Goal: Task Accomplishment & Management: Use online tool/utility

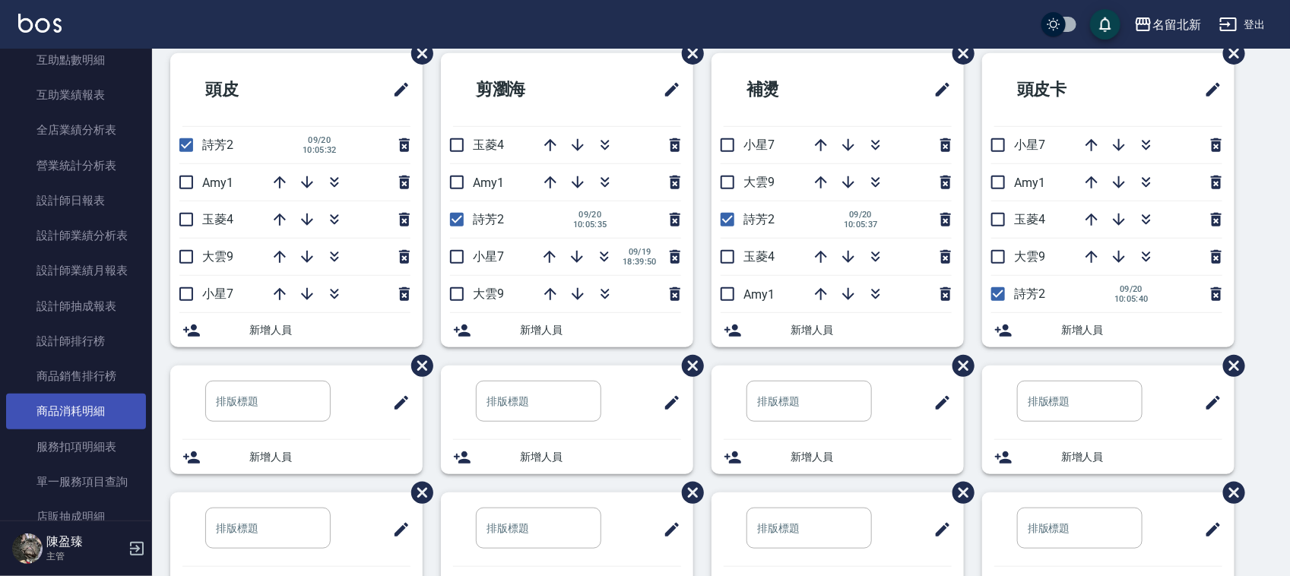
scroll to position [760, 0]
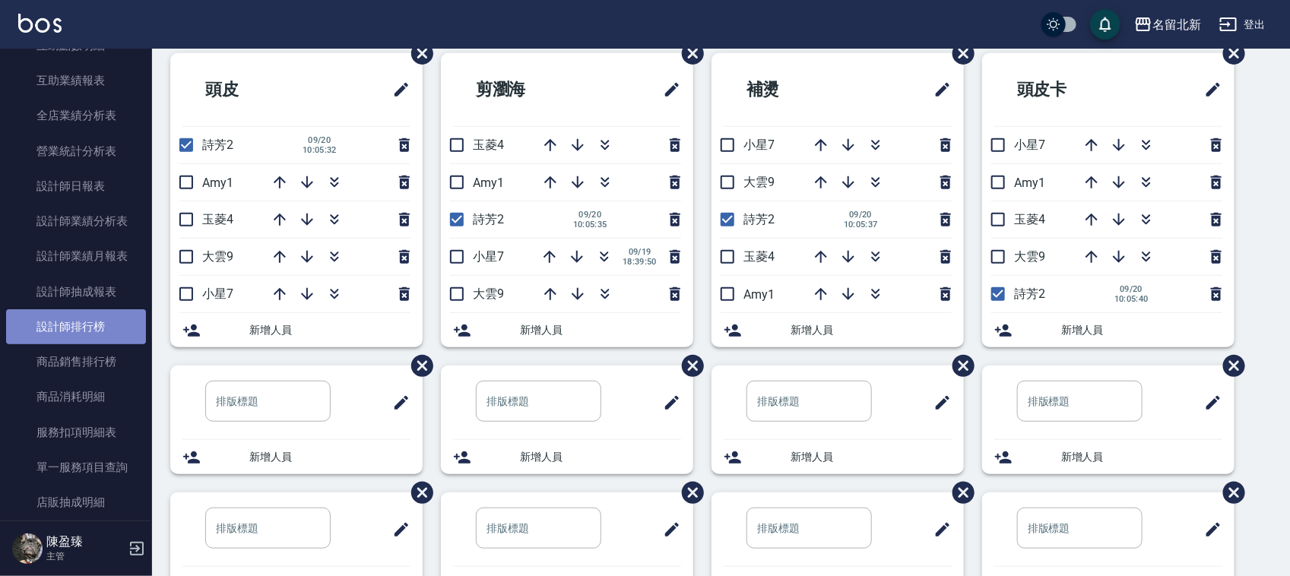
click at [108, 325] on link "設計師排行榜" at bounding box center [76, 326] width 140 height 35
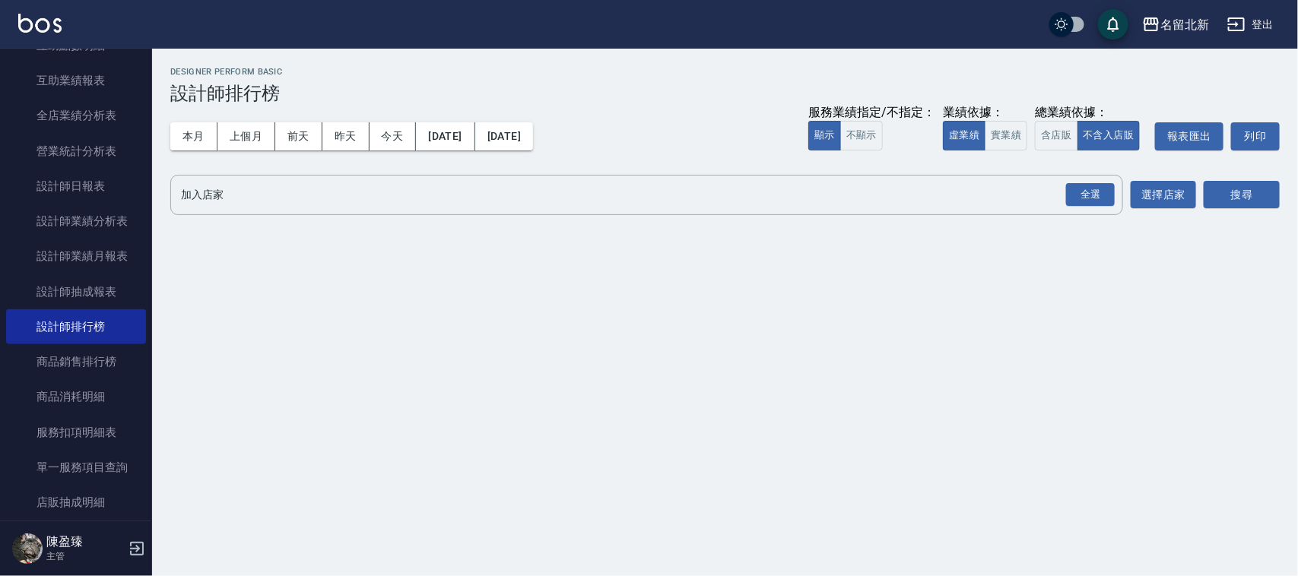
click at [214, 150] on div "本月 上個月 [DATE] [DATE] [DATE] [DATE] [DATE] 服務業績指定/不指定： 顯示 不顯示 業績依據： 虛業績 實業績 總業績依…" at bounding box center [724, 136] width 1109 height 65
click at [214, 147] on button "本月" at bounding box center [193, 136] width 47 height 28
click at [214, 145] on button "本月" at bounding box center [193, 136] width 47 height 28
click at [217, 137] on div "本月 上個月 [DATE] [DATE] [DATE] [DATE] [DATE]" at bounding box center [351, 136] width 363 height 28
drag, startPoint x: 1016, startPoint y: 1, endPoint x: 610, endPoint y: 78, distance: 413.3
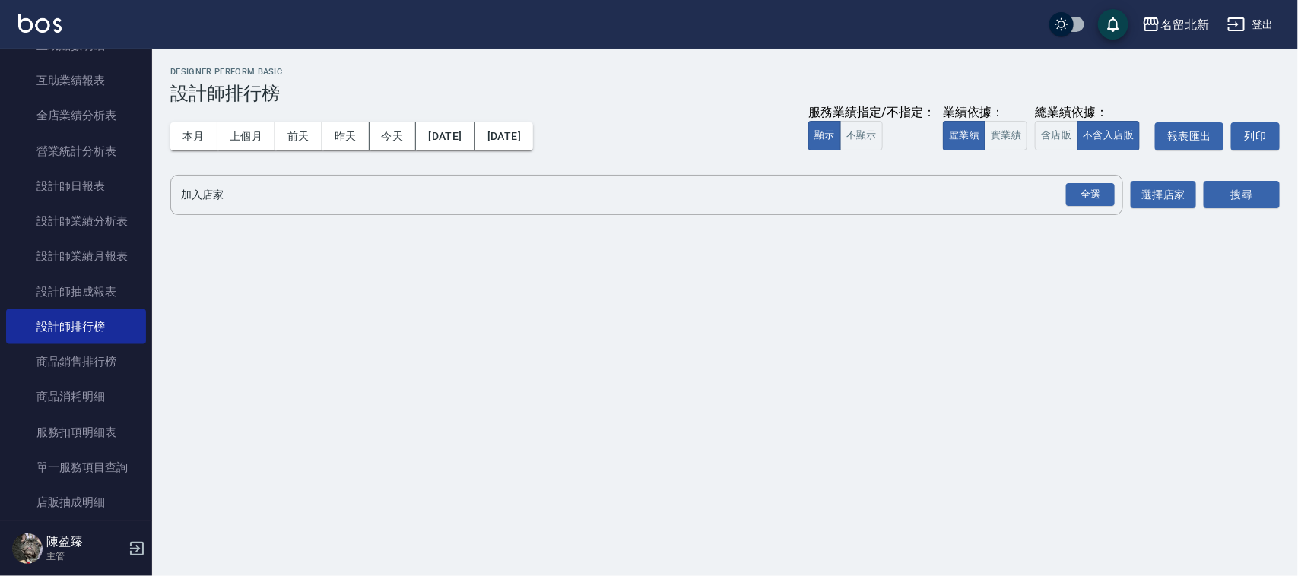
click at [591, 62] on div "名留北新 [DATE] - [DATE] 設計師排行榜 列印時間： [DATE][PHONE_NUMBER]:48 Designer Perform Basi…" at bounding box center [725, 144] width 1146 height 191
click at [601, 69] on div "名留北新 [DATE] - [DATE] 設計師排行榜 列印時間： [DATE][PHONE_NUMBER]:48 Designer Perform Basi…" at bounding box center [725, 144] width 1146 height 191
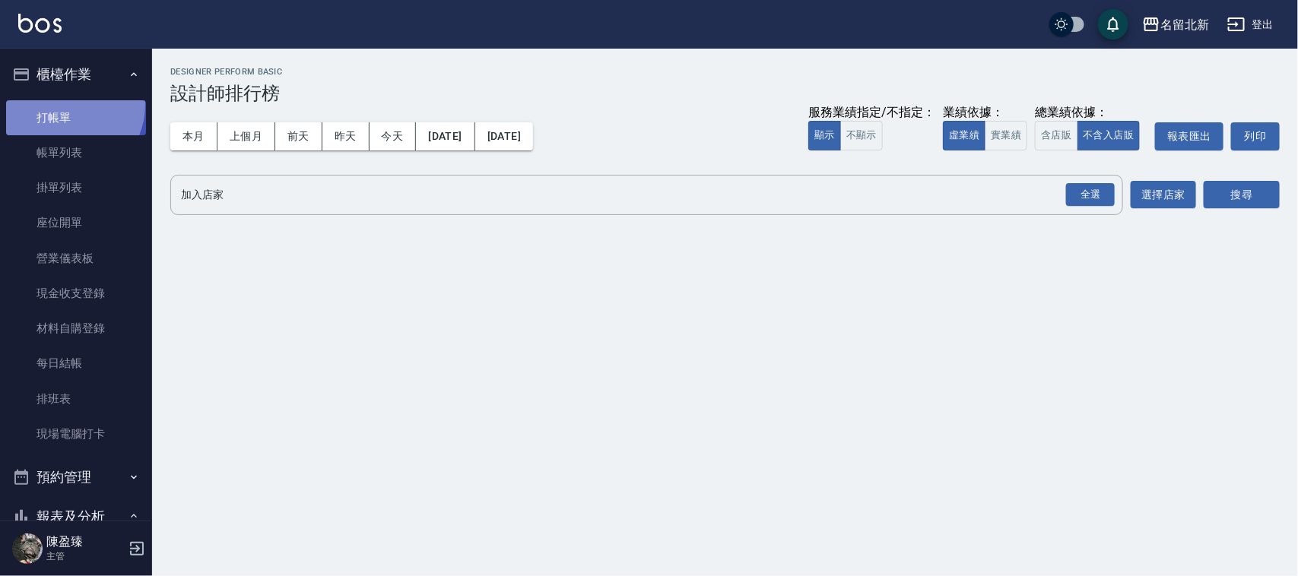
click at [65, 106] on link "打帳單" at bounding box center [76, 117] width 140 height 35
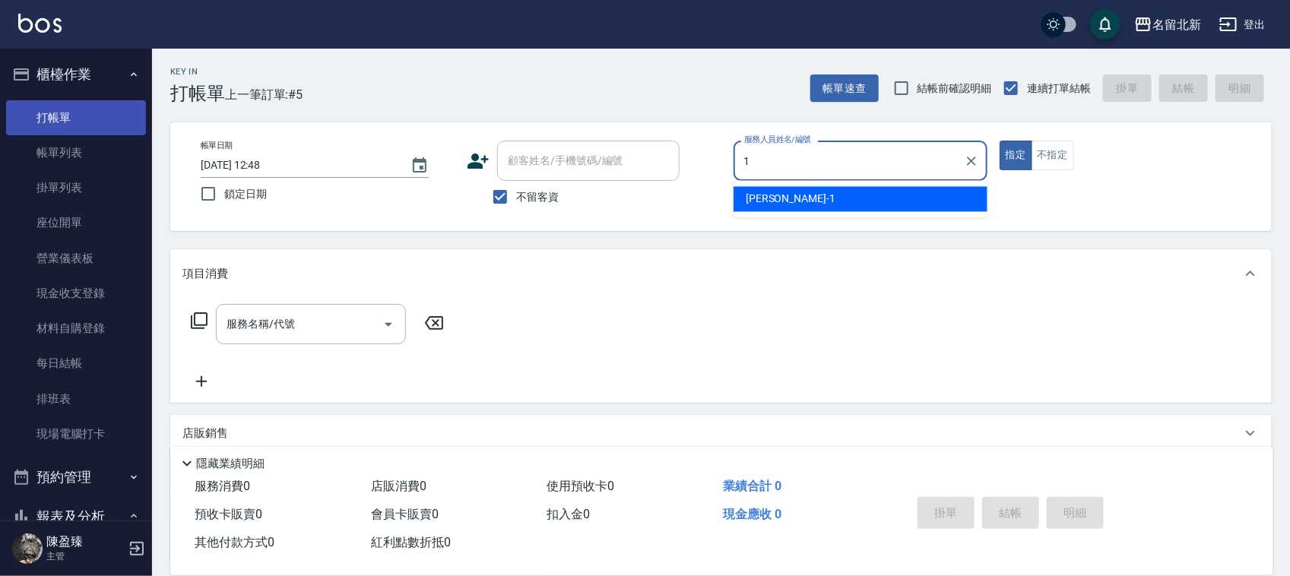
type input "[PERSON_NAME]-1"
type button "true"
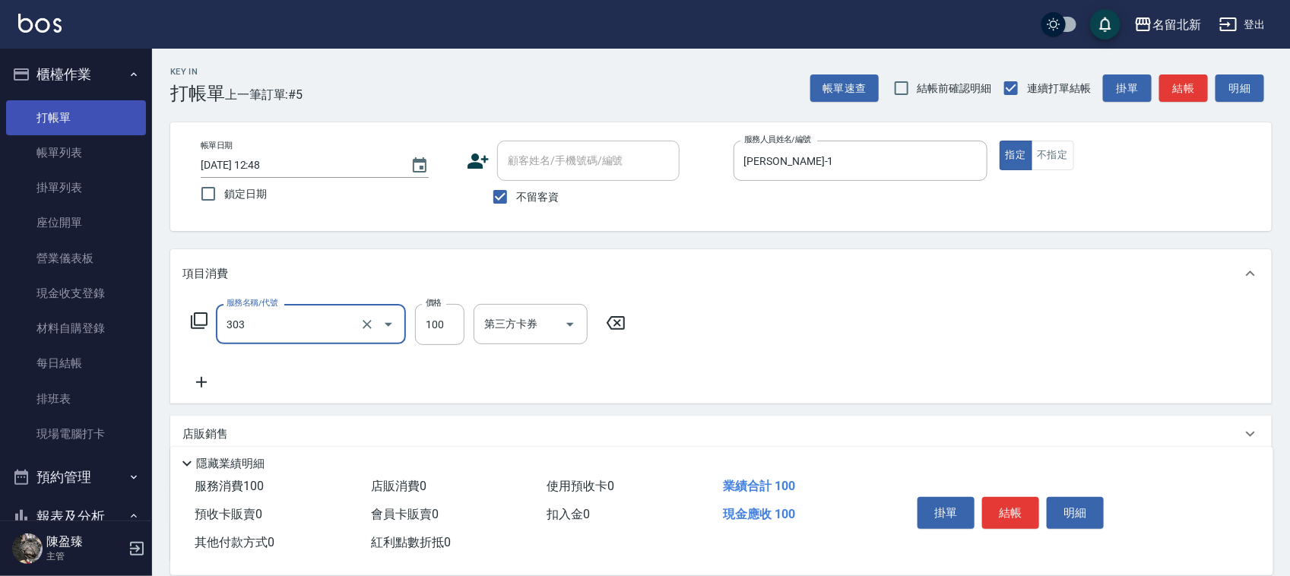
type input "剪瀏海(303)"
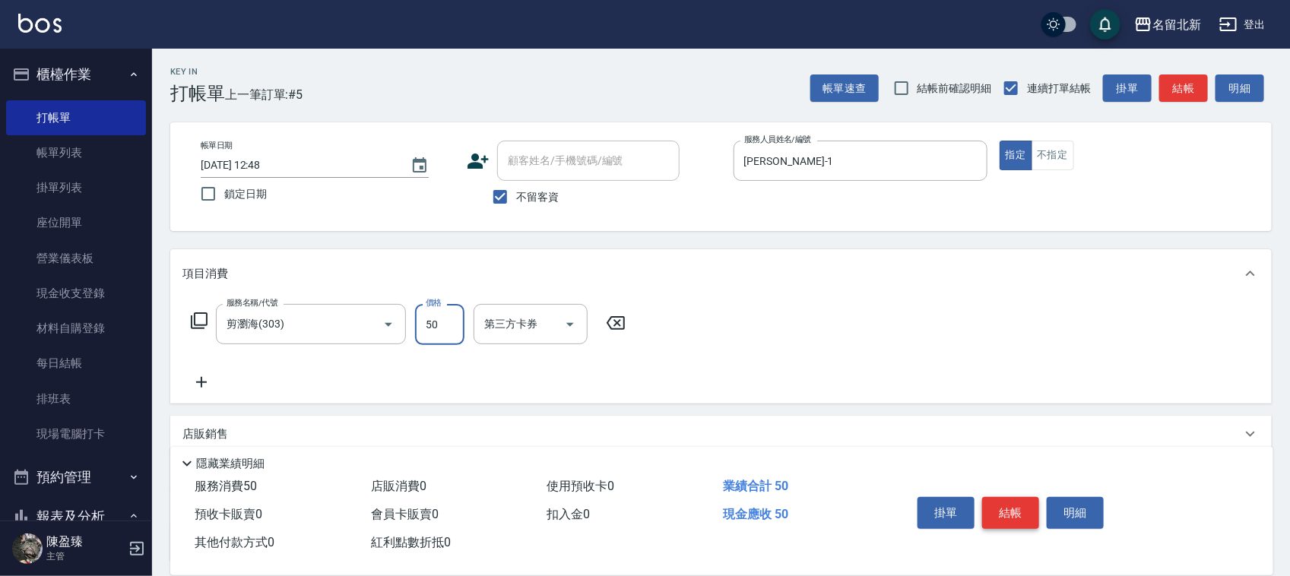
type input "50"
click at [997, 510] on button "結帳" at bounding box center [1010, 513] width 57 height 32
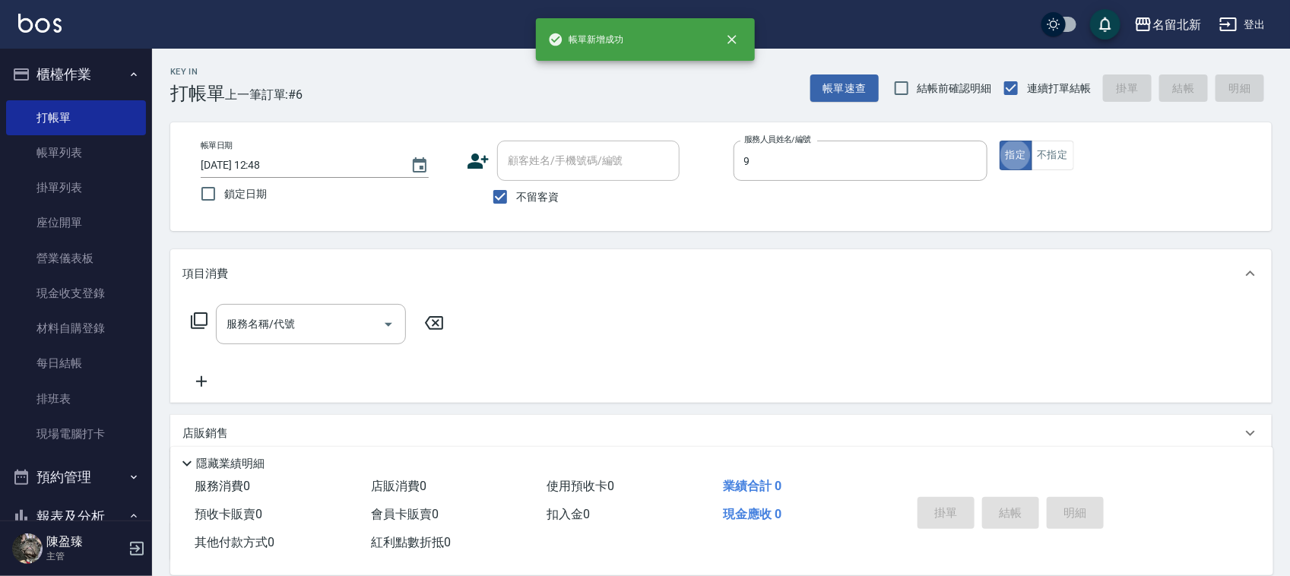
type input "大雲-9"
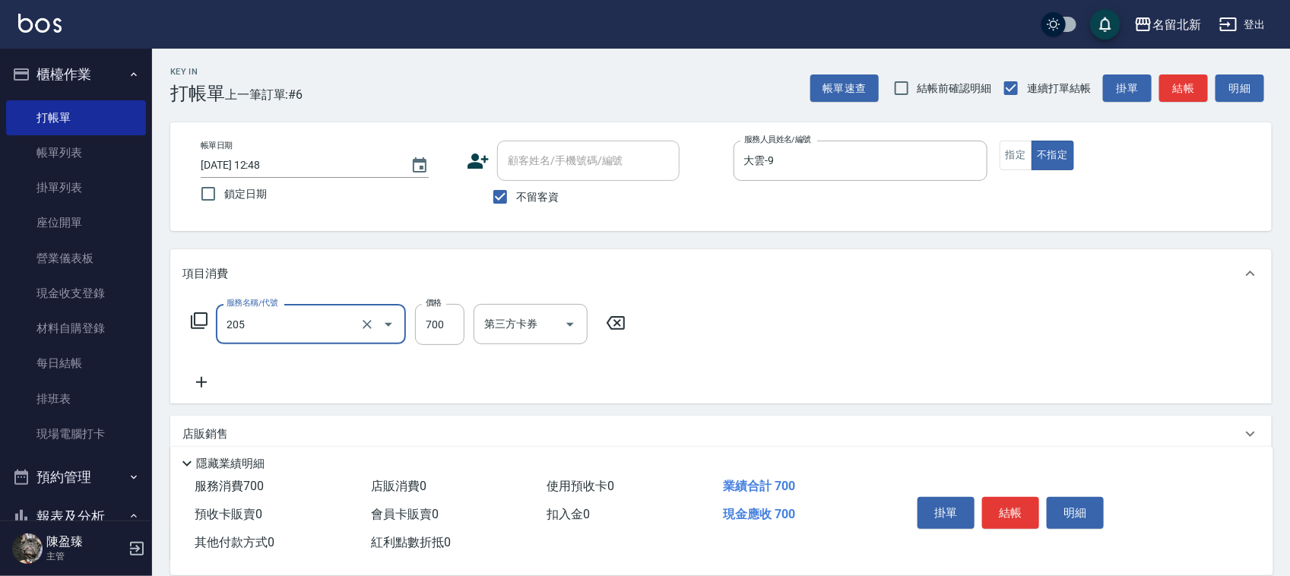
type input "精油+去角質洗(205)"
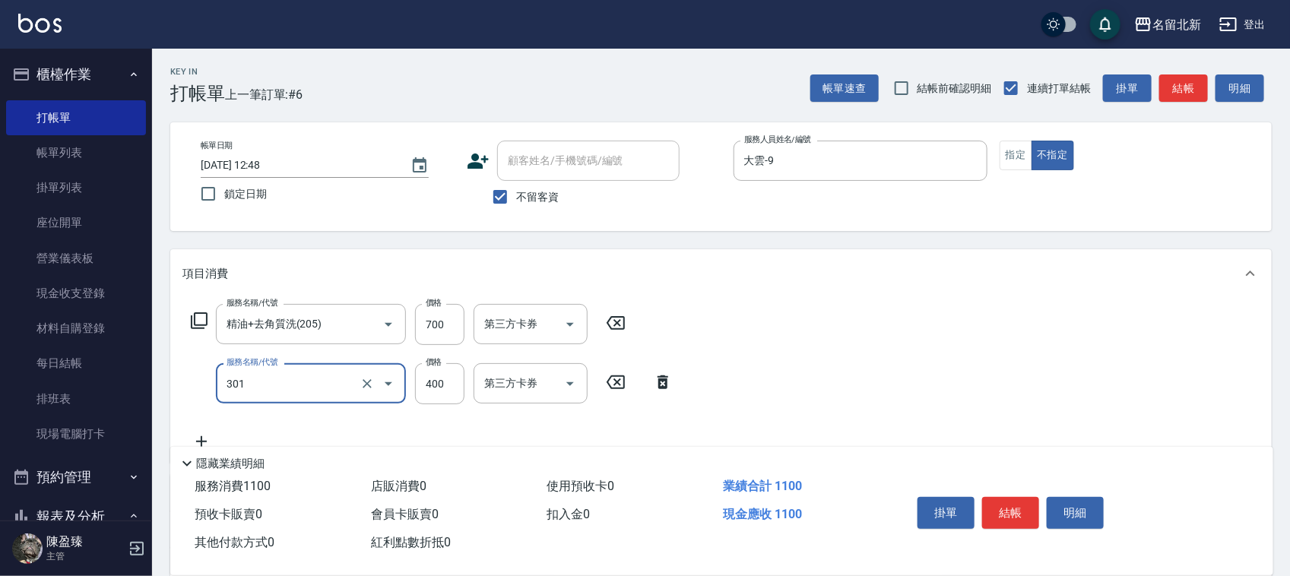
type input "造型剪髮(301)"
type input "380"
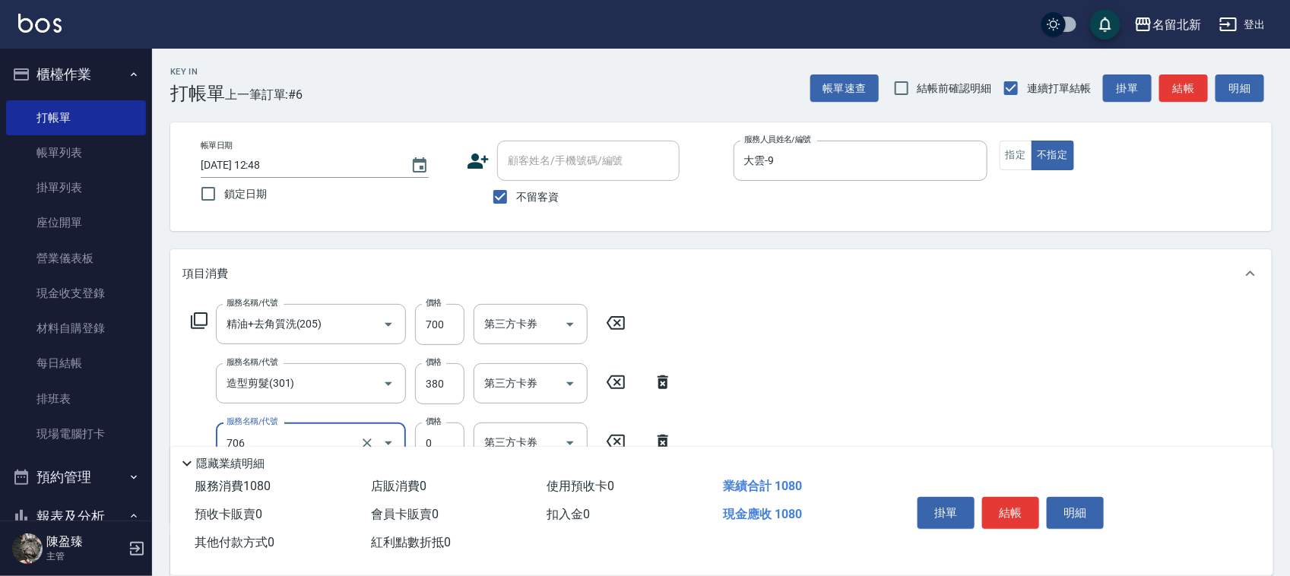
type input "互助60(706)"
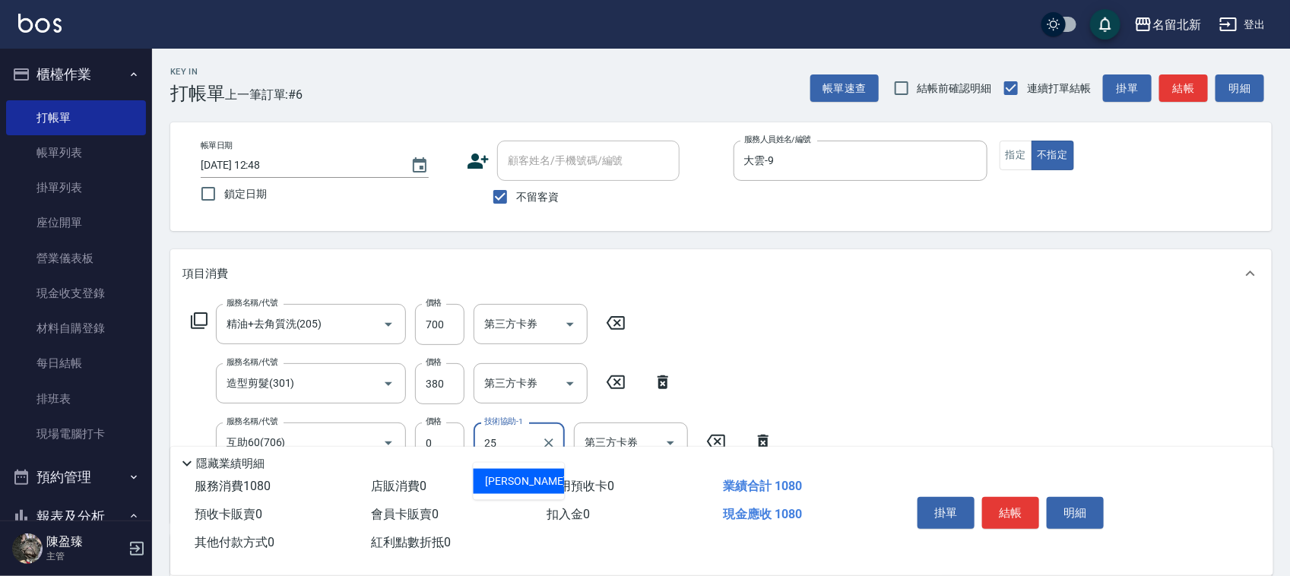
type input "禎禎-25"
click at [997, 507] on button "結帳" at bounding box center [1010, 513] width 57 height 32
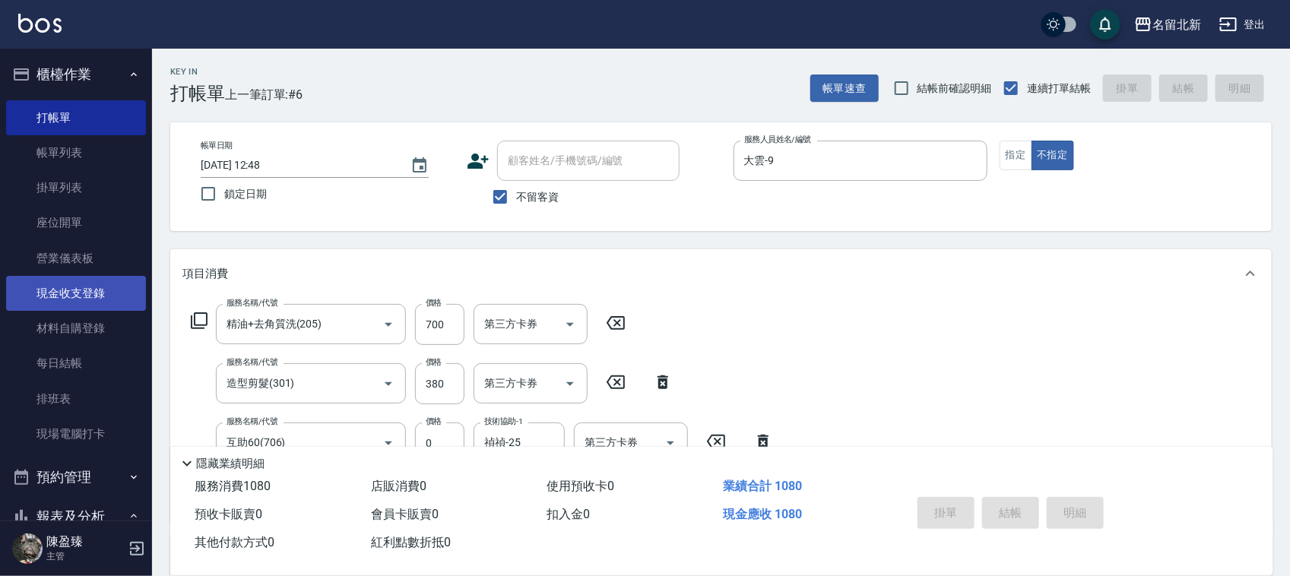
type input "[DATE] 12:49"
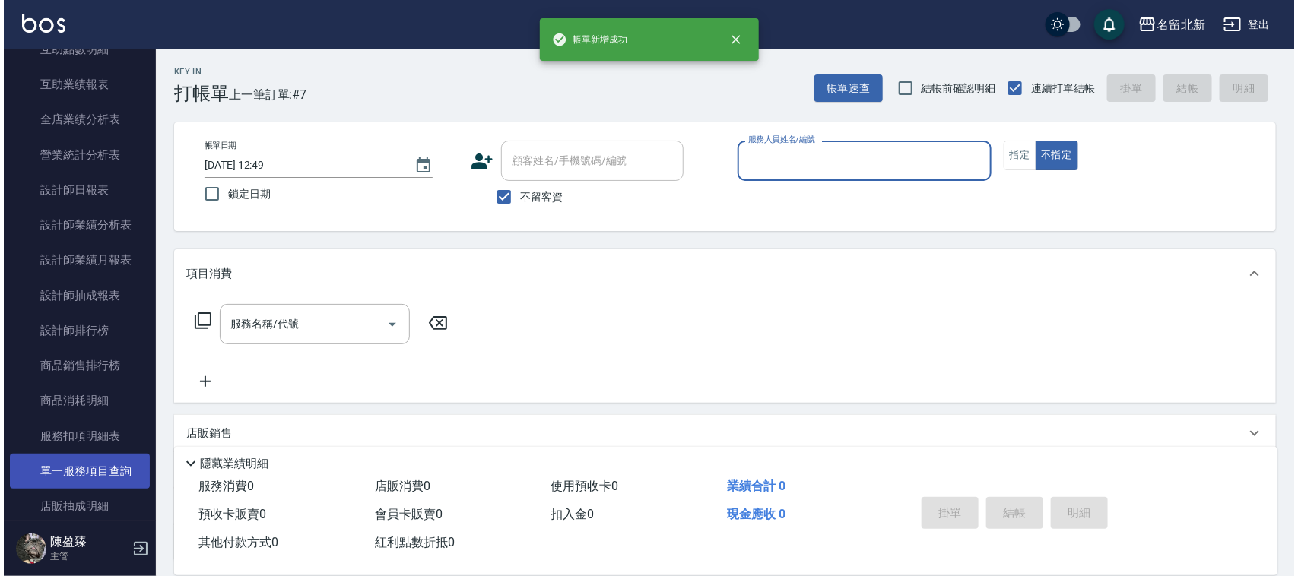
scroll to position [855, 0]
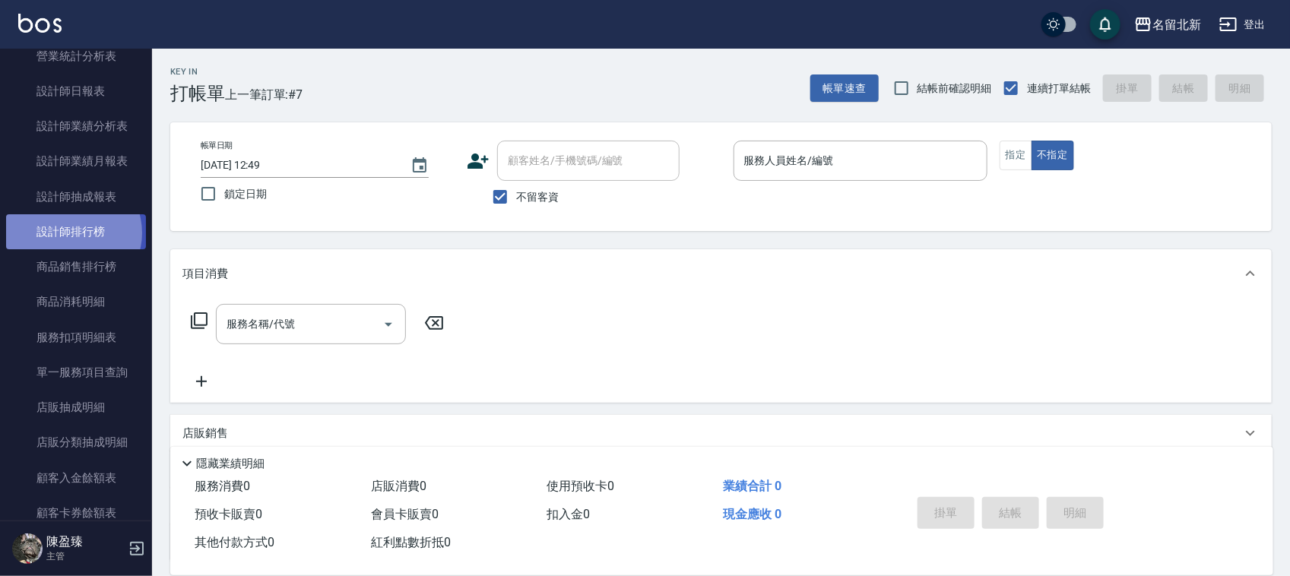
click at [70, 233] on link "設計師排行榜" at bounding box center [76, 231] width 140 height 35
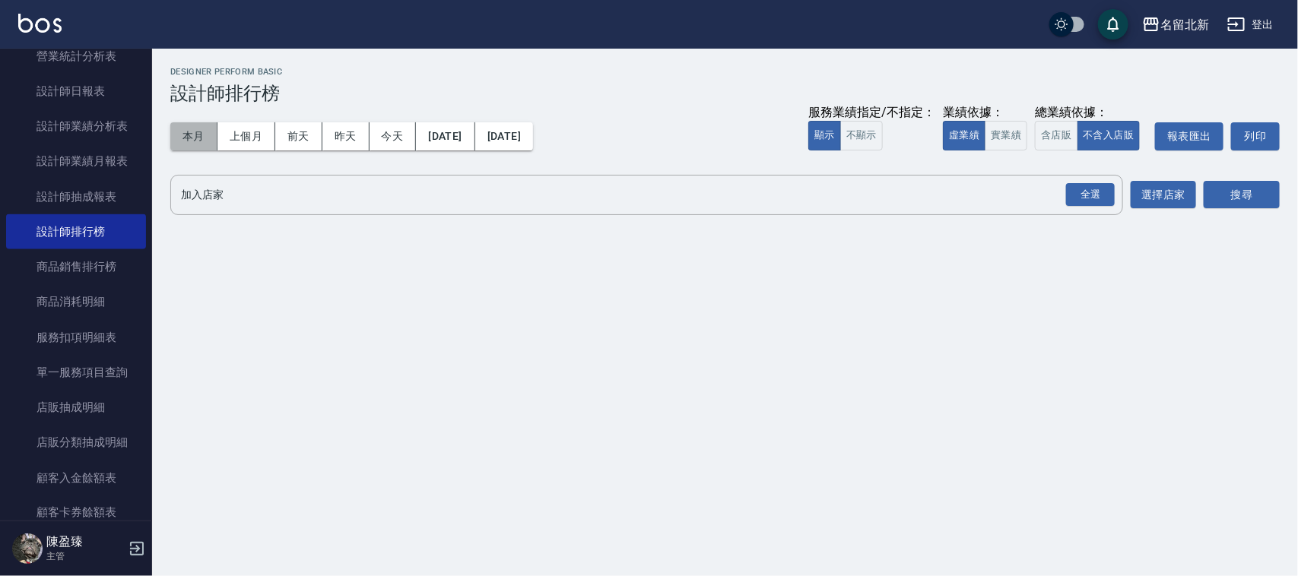
click at [199, 133] on button "本月" at bounding box center [193, 136] width 47 height 28
click at [200, 133] on button "本月" at bounding box center [193, 136] width 47 height 28
drag, startPoint x: 1118, startPoint y: 214, endPoint x: 1110, endPoint y: 205, distance: 11.3
click at [1110, 205] on div "全選 加入店家" at bounding box center [646, 195] width 953 height 40
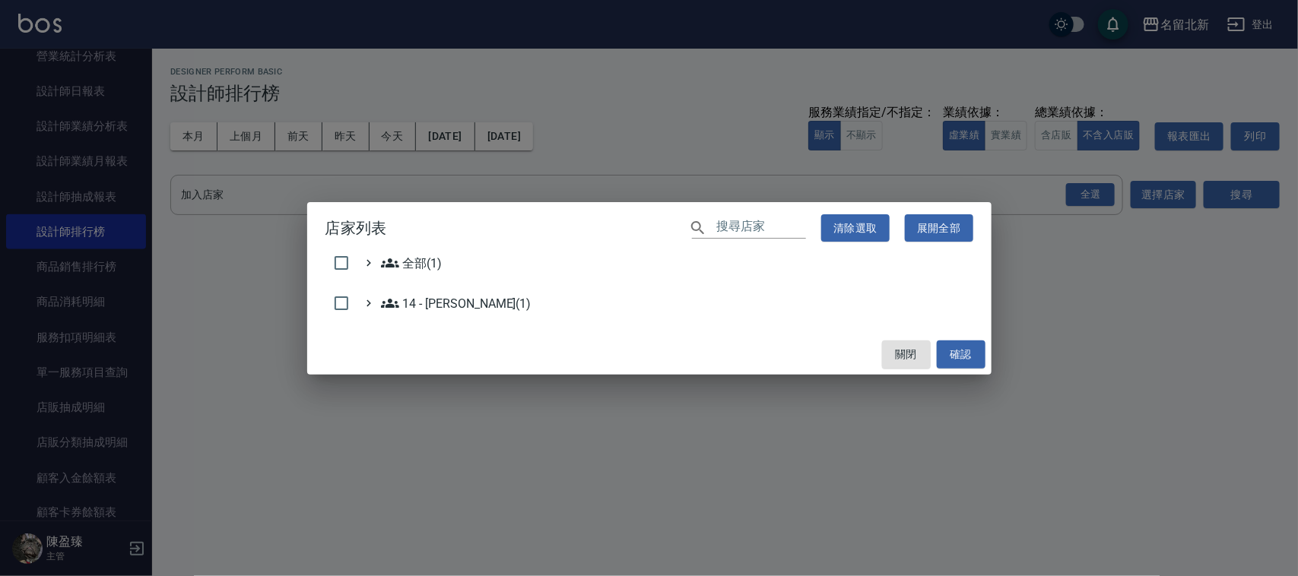
click at [1107, 208] on div "店家列表 ​ 清除選取 展開全部 全部(1) 14 - [PERSON_NAME](1) 關閉 確認" at bounding box center [649, 288] width 1298 height 576
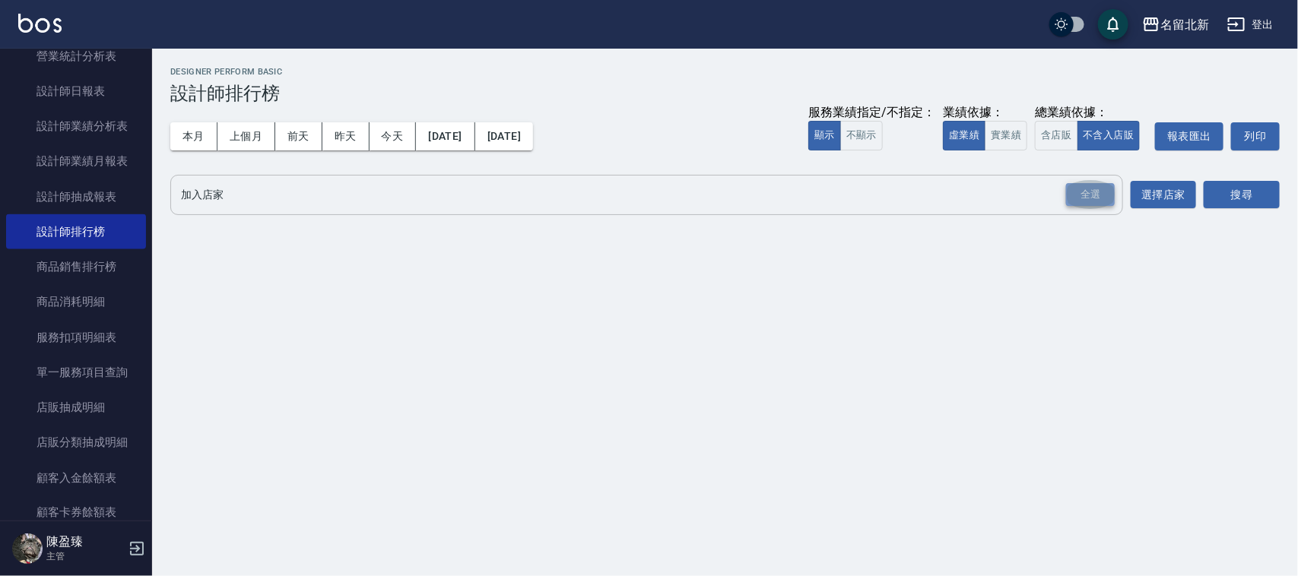
click at [1096, 195] on div "全選" at bounding box center [1090, 195] width 49 height 24
click at [1221, 187] on button "搜尋" at bounding box center [1242, 196] width 76 height 28
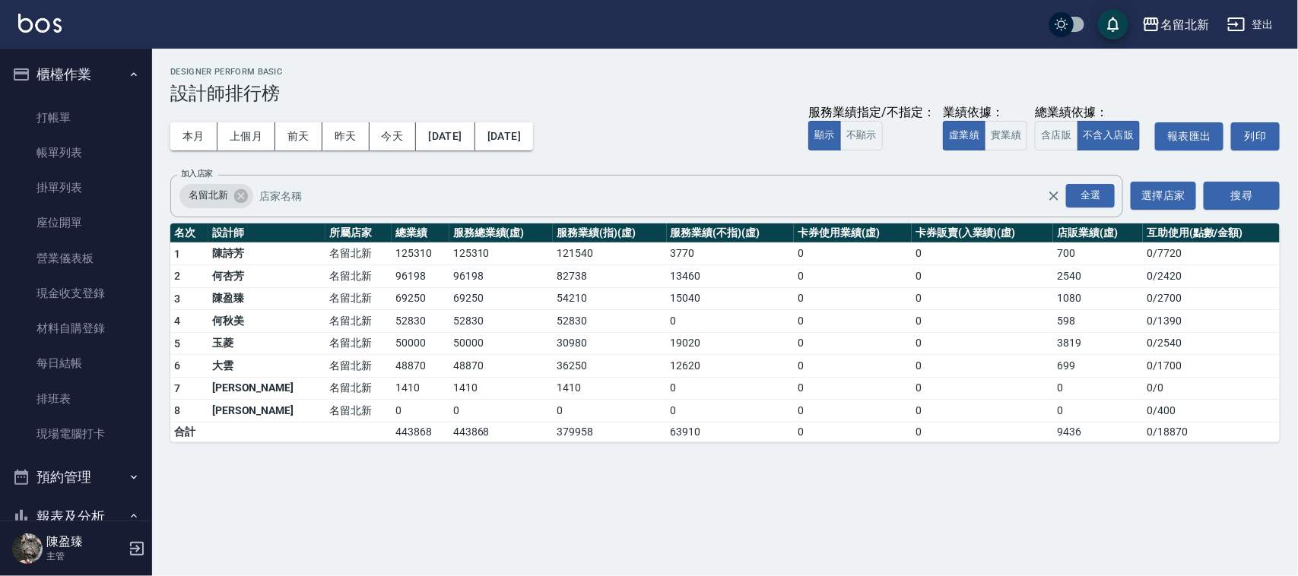
click at [44, 397] on link "排班表" at bounding box center [76, 399] width 140 height 35
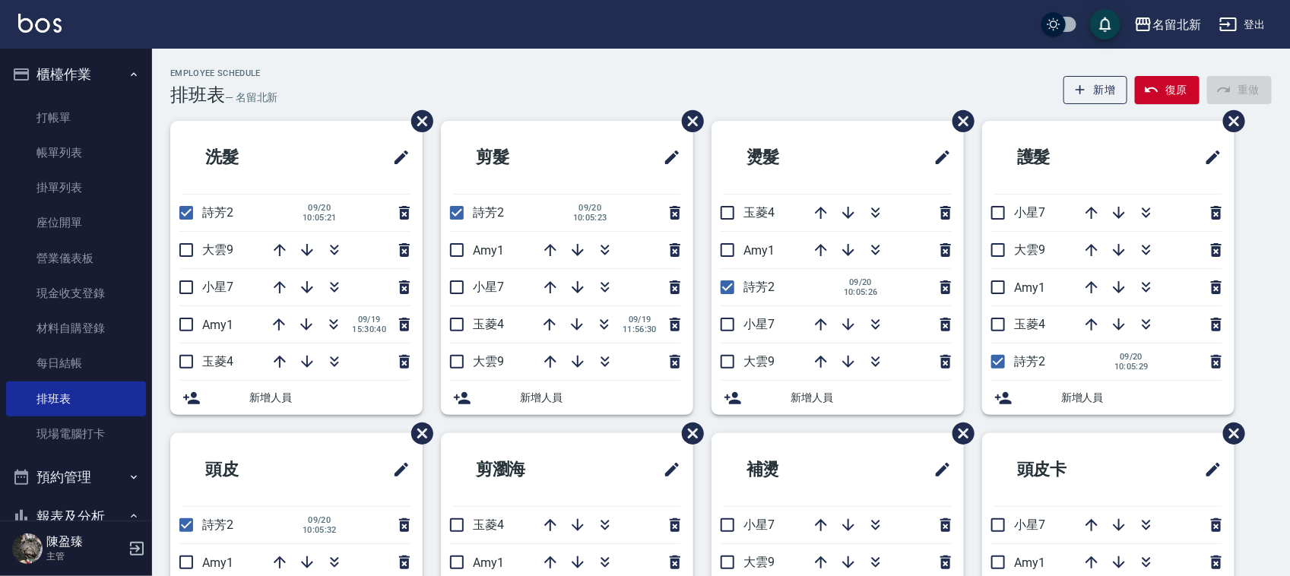
scroll to position [95, 0]
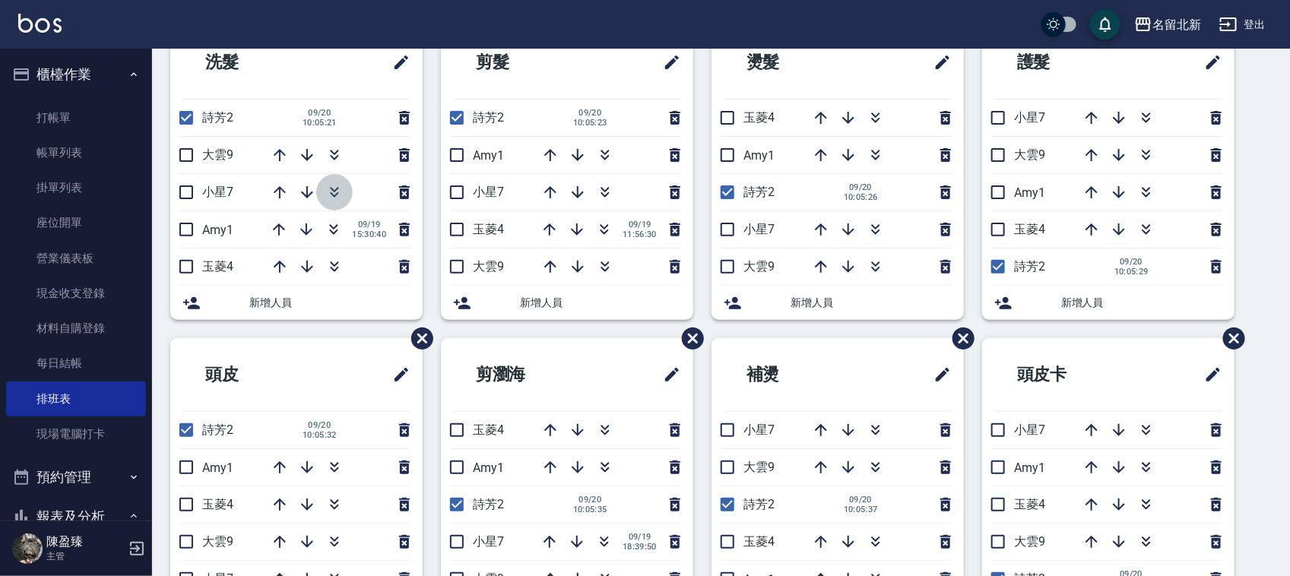
click at [323, 185] on button "button" at bounding box center [334, 192] width 37 height 37
